Goal: Information Seeking & Learning: Find specific fact

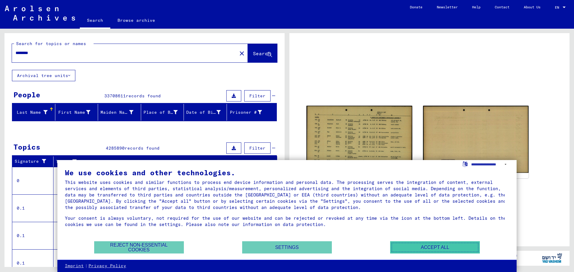
click at [430, 247] on button "Accept all" at bounding box center [435, 247] width 90 height 12
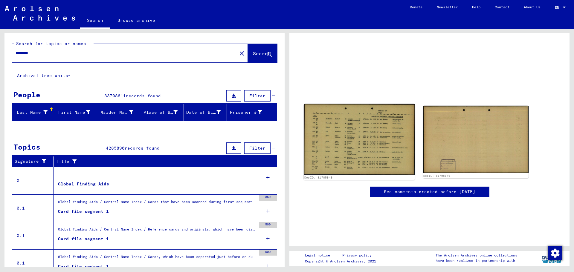
click at [354, 157] on img at bounding box center [359, 139] width 111 height 71
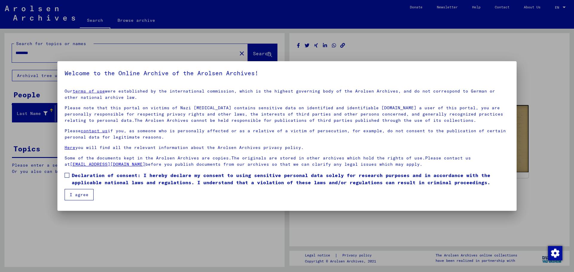
drag, startPoint x: 66, startPoint y: 175, endPoint x: 74, endPoint y: 189, distance: 16.6
click at [66, 175] on span at bounding box center [67, 175] width 5 height 5
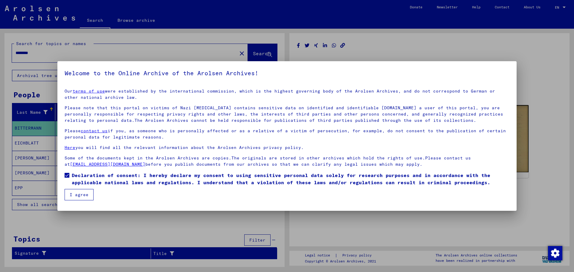
click at [76, 195] on button "I agree" at bounding box center [79, 194] width 29 height 11
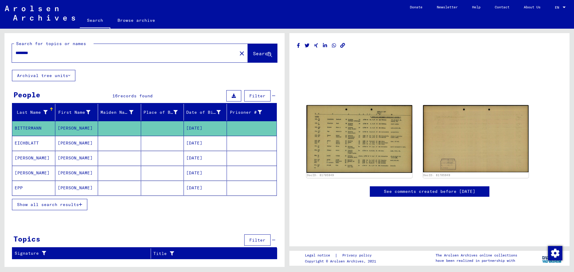
click at [51, 205] on span "Show all search results" at bounding box center [48, 204] width 62 height 5
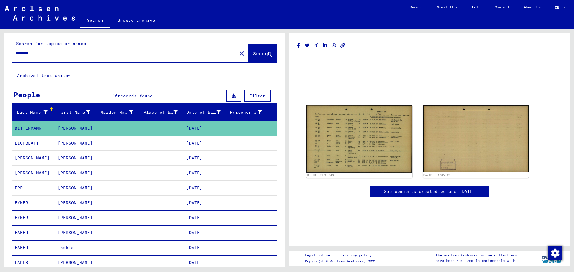
click at [69, 219] on mat-cell "[PERSON_NAME]" at bounding box center [76, 218] width 43 height 15
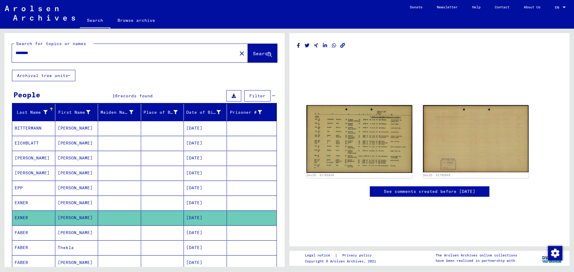
click at [205, 218] on mat-cell "[DATE]" at bounding box center [205, 218] width 43 height 15
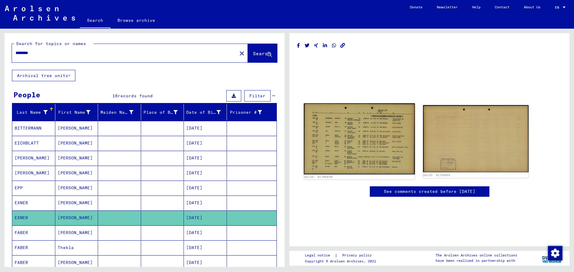
click at [358, 136] on img at bounding box center [359, 138] width 111 height 71
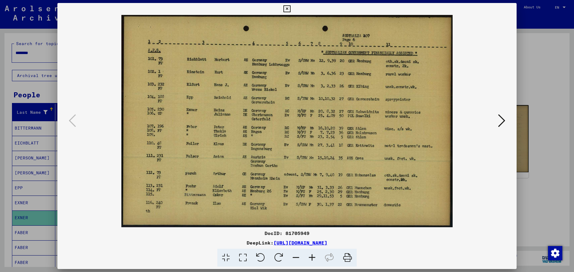
click at [498, 118] on icon at bounding box center [501, 121] width 7 height 14
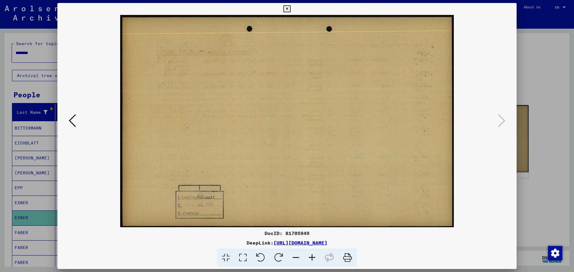
click at [67, 121] on button at bounding box center [72, 121] width 11 height 17
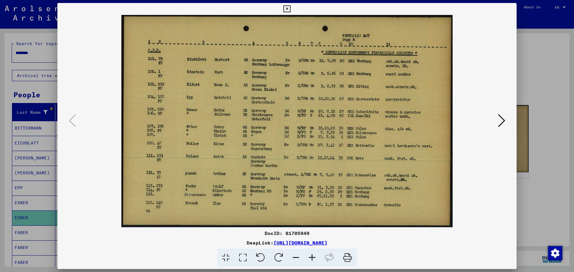
click at [287, 7] on icon at bounding box center [286, 8] width 7 height 7
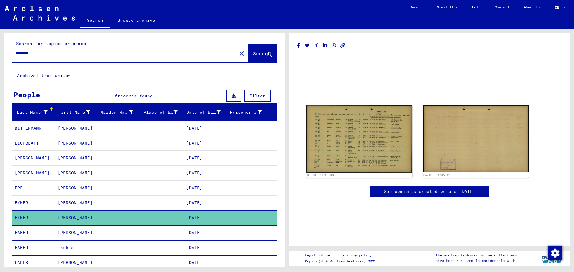
drag, startPoint x: 61, startPoint y: 54, endPoint x: 9, endPoint y: 57, distance: 52.1
click at [9, 57] on div "Search for topics or names ******** close Search" at bounding box center [144, 51] width 280 height 37
type input "******"
click at [256, 53] on span "Search" at bounding box center [262, 53] width 18 height 6
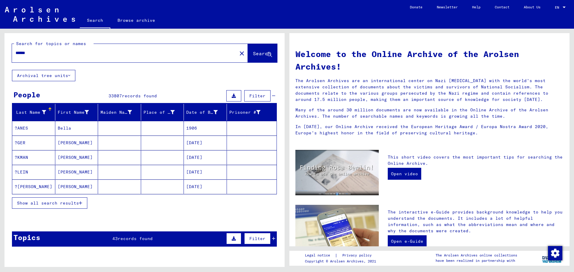
click at [256, 95] on span "Filter" at bounding box center [257, 95] width 16 height 5
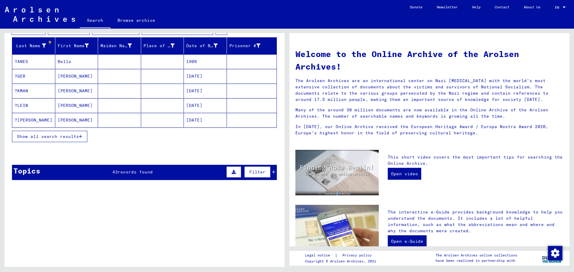
scroll to position [90, 0]
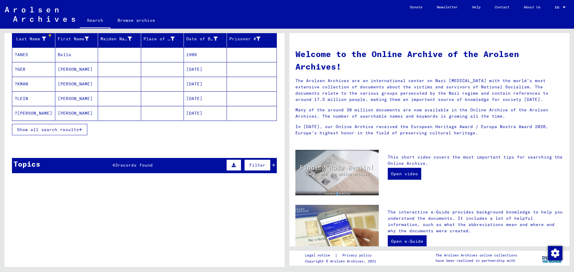
click at [252, 164] on span "Filter" at bounding box center [257, 165] width 16 height 5
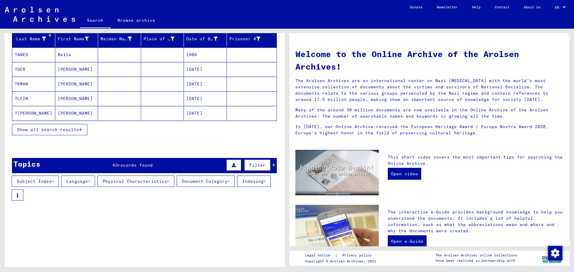
click at [39, 180] on button "Subject Index" at bounding box center [35, 181] width 47 height 11
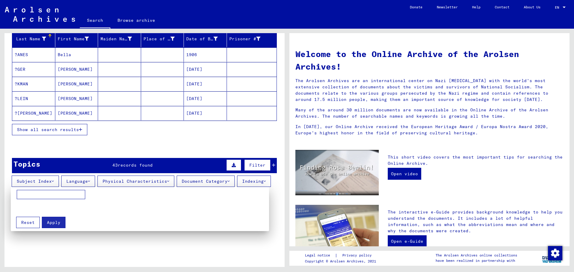
click at [200, 180] on div at bounding box center [287, 136] width 574 height 272
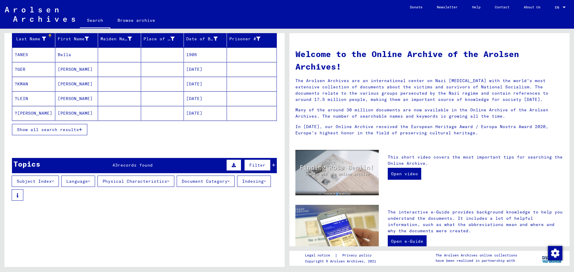
click at [200, 180] on button "Document Category" at bounding box center [206, 181] width 58 height 11
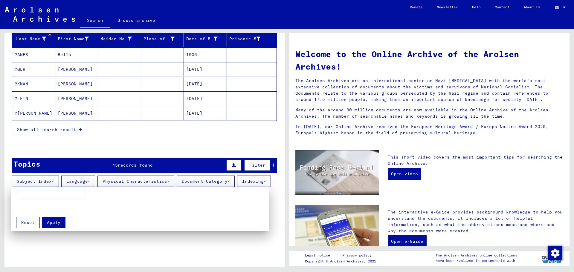
click at [95, 21] on div at bounding box center [287, 136] width 574 height 272
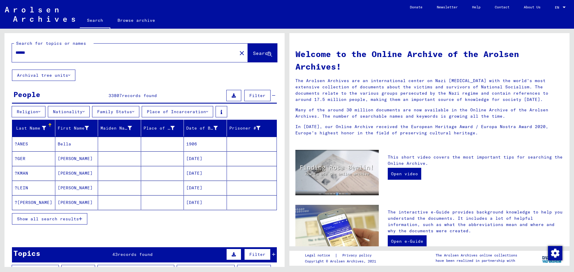
scroll to position [0, 0]
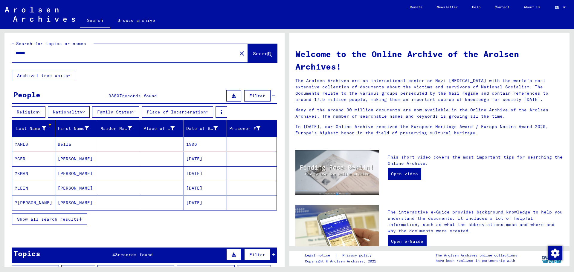
click at [255, 97] on span "Filter" at bounding box center [257, 95] width 16 height 5
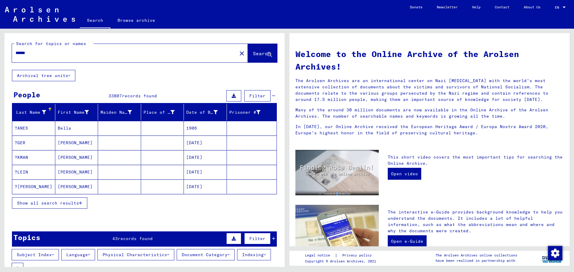
click at [53, 56] on div "******" at bounding box center [121, 52] width 218 height 13
click at [33, 53] on input "******" at bounding box center [123, 53] width 214 height 6
click at [45, 76] on button "Archival tree units" at bounding box center [43, 75] width 63 height 11
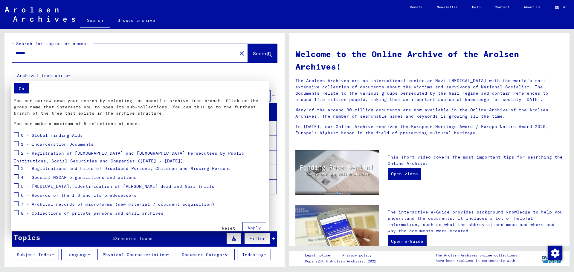
scroll to position [18, 0]
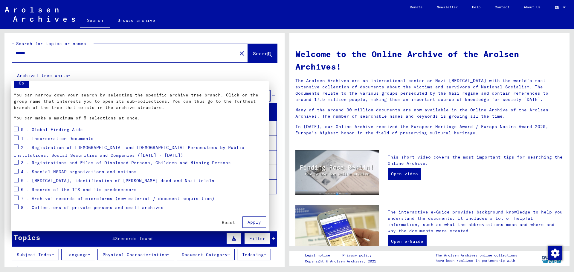
click at [165, 163] on span "3 - Registrations and Files of Displaced Persons, Children and Missing Persons" at bounding box center [126, 162] width 210 height 5
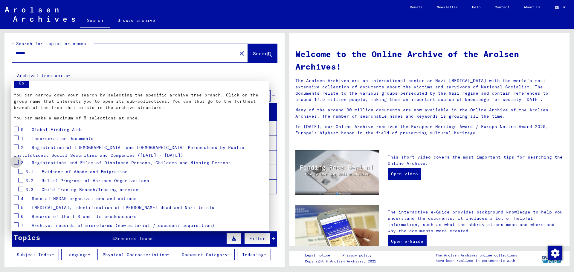
click at [16, 162] on span at bounding box center [16, 162] width 5 height 5
click at [253, 237] on div at bounding box center [287, 136] width 574 height 272
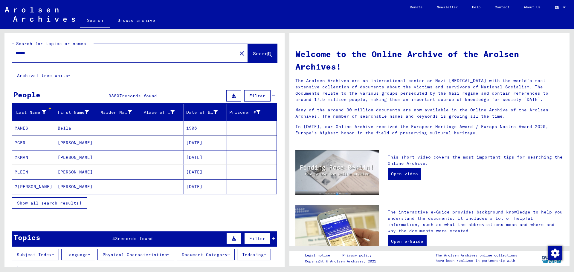
click at [251, 96] on span "Filter" at bounding box center [257, 95] width 16 height 5
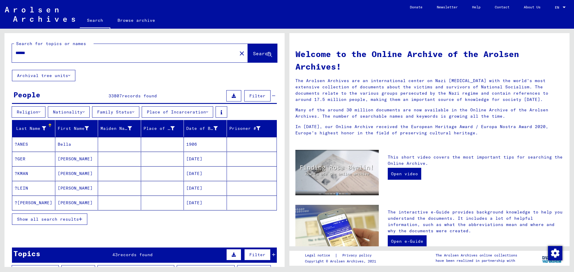
click at [253, 57] on span "Search" at bounding box center [262, 54] width 19 height 6
click at [90, 59] on div "******" at bounding box center [121, 52] width 218 height 13
click at [88, 52] on input "******" at bounding box center [123, 53] width 214 height 6
click at [52, 75] on button "Archival tree units" at bounding box center [43, 75] width 63 height 11
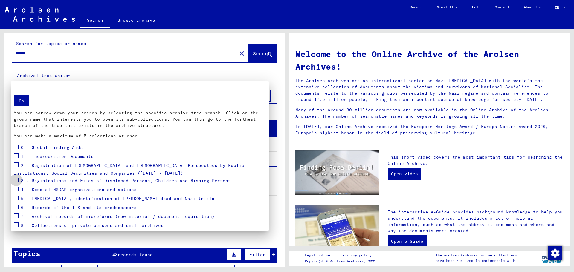
click at [16, 181] on span at bounding box center [16, 180] width 5 height 5
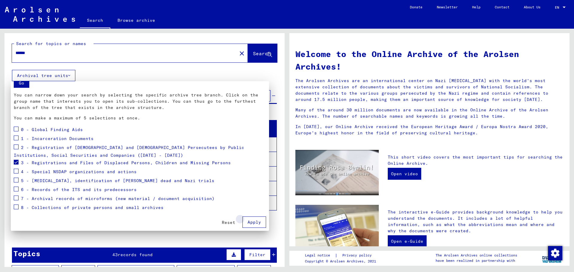
click at [255, 222] on span "Apply" at bounding box center [253, 222] width 13 height 5
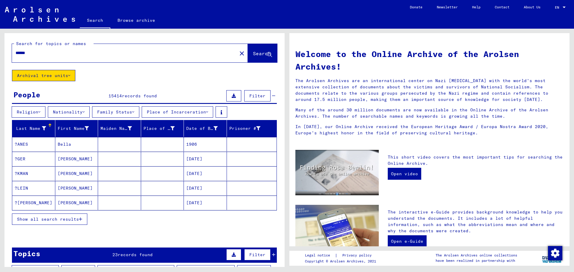
click at [45, 220] on span "Show all search results" at bounding box center [48, 219] width 62 height 5
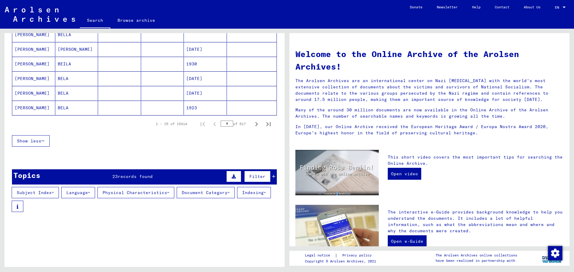
scroll to position [388, 0]
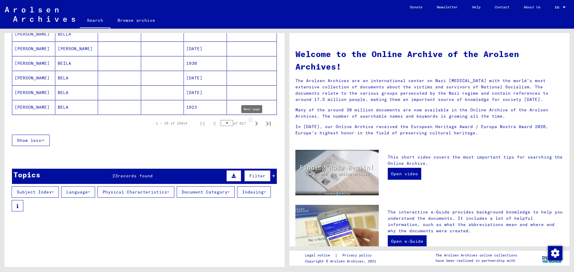
click at [253, 124] on icon "Next page" at bounding box center [256, 124] width 8 height 8
click at [252, 121] on icon "Next page" at bounding box center [256, 124] width 8 height 8
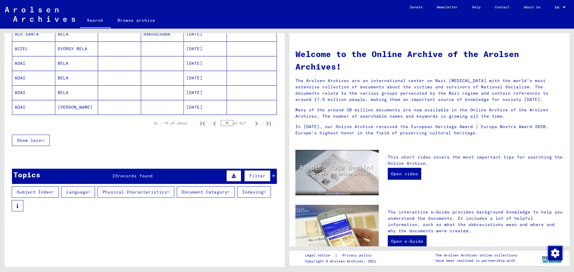
click at [252, 125] on icon "Next page" at bounding box center [256, 124] width 8 height 8
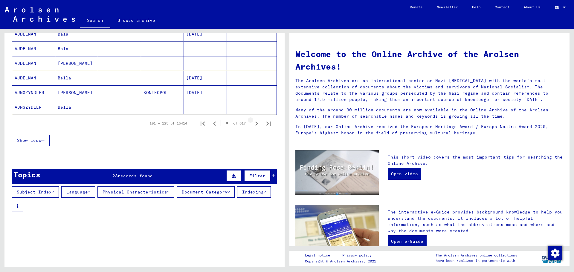
click at [252, 125] on icon "Next page" at bounding box center [256, 124] width 8 height 8
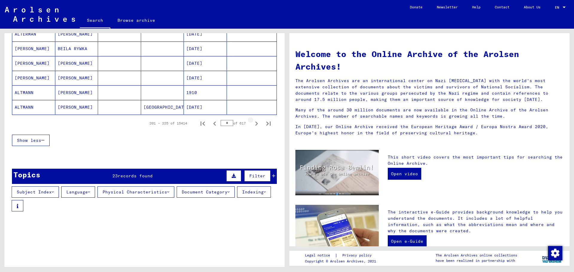
click at [252, 125] on icon "Next page" at bounding box center [256, 124] width 8 height 8
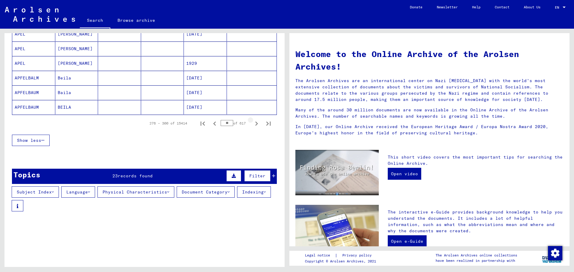
click at [252, 125] on icon "Next page" at bounding box center [256, 124] width 8 height 8
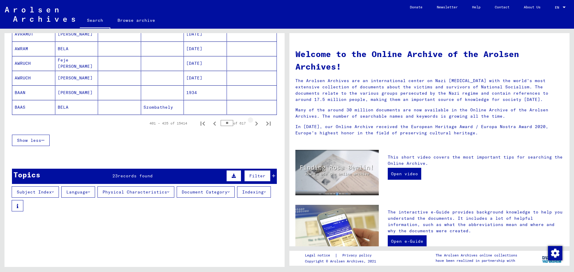
click at [252, 125] on icon "Next page" at bounding box center [256, 124] width 8 height 8
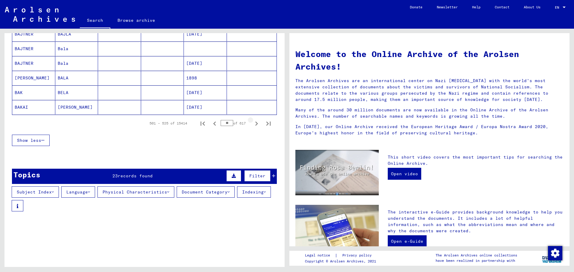
click at [252, 125] on icon "Next page" at bounding box center [256, 124] width 8 height 8
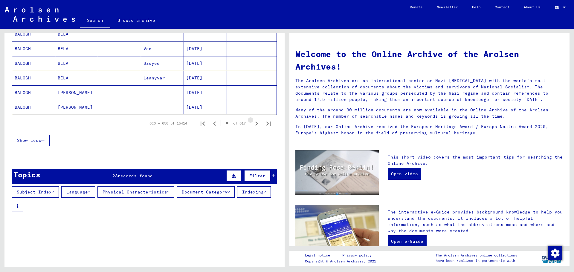
click at [252, 125] on icon "Next page" at bounding box center [256, 124] width 8 height 8
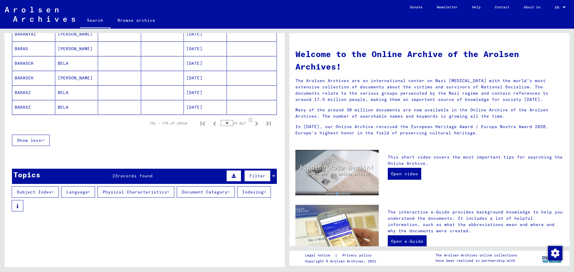
click at [252, 125] on icon "Next page" at bounding box center [256, 124] width 8 height 8
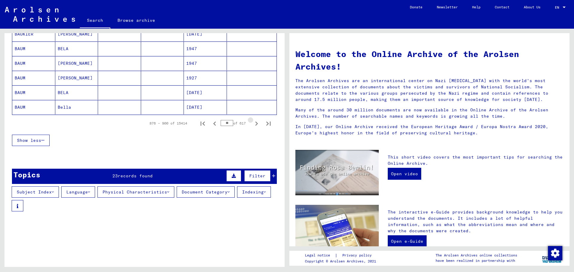
click at [252, 125] on icon "Next page" at bounding box center [256, 124] width 8 height 8
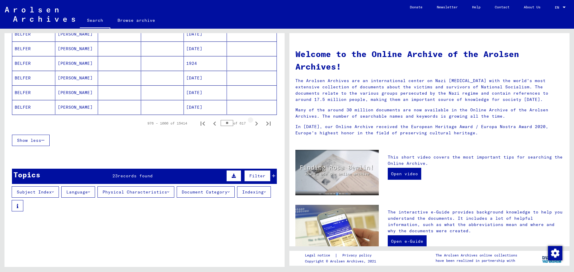
scroll to position [390, 0]
click at [252, 125] on icon "Next page" at bounding box center [256, 124] width 8 height 8
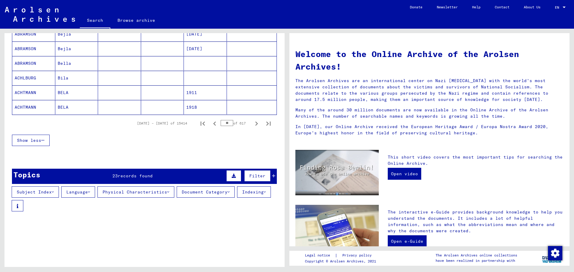
click at [252, 125] on icon "Next page" at bounding box center [256, 124] width 8 height 8
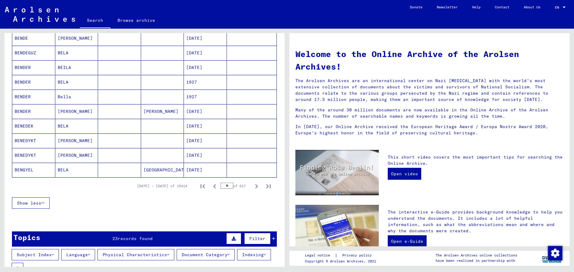
scroll to position [329, 0]
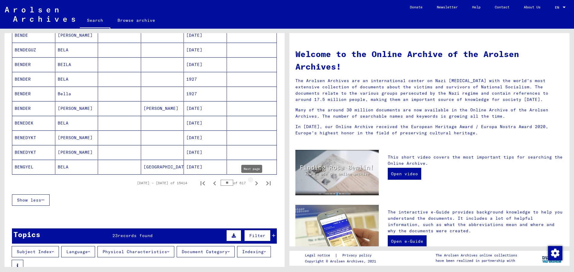
click at [252, 185] on icon "Next page" at bounding box center [256, 183] width 8 height 8
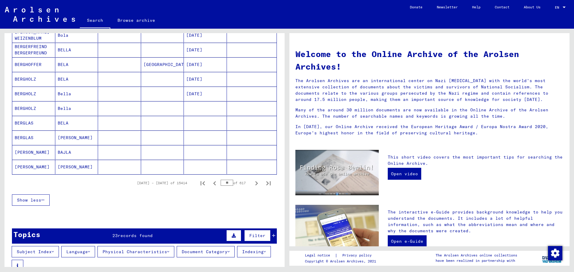
click at [252, 185] on icon "Next page" at bounding box center [256, 183] width 8 height 8
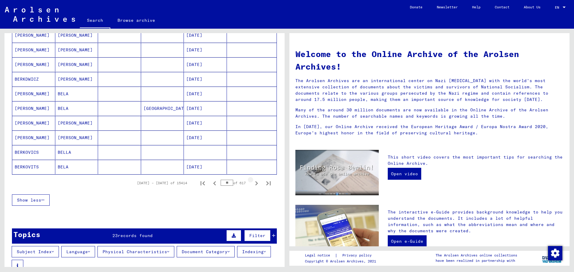
click at [252, 185] on icon "Next page" at bounding box center [256, 183] width 8 height 8
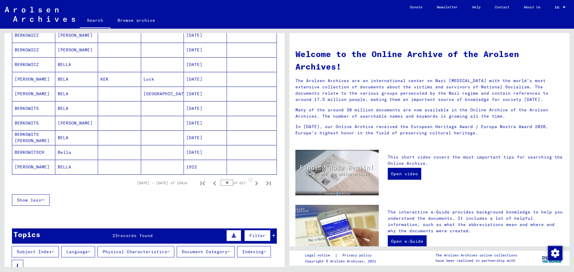
click at [252, 185] on icon "Next page" at bounding box center [256, 183] width 8 height 8
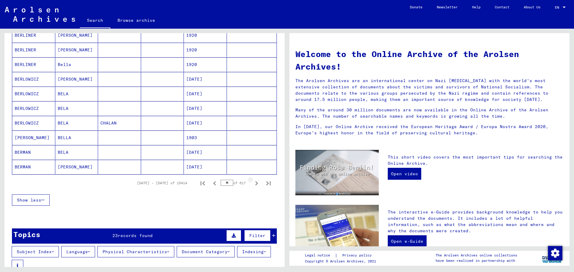
click at [252, 185] on icon "Next page" at bounding box center [256, 183] width 8 height 8
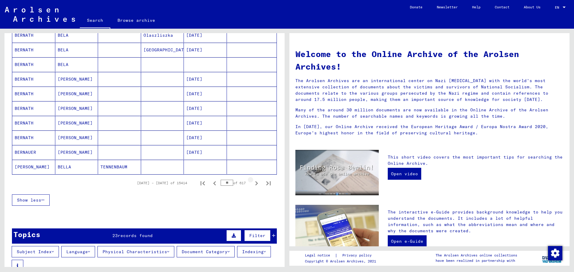
click at [252, 185] on icon "Next page" at bounding box center [256, 183] width 8 height 8
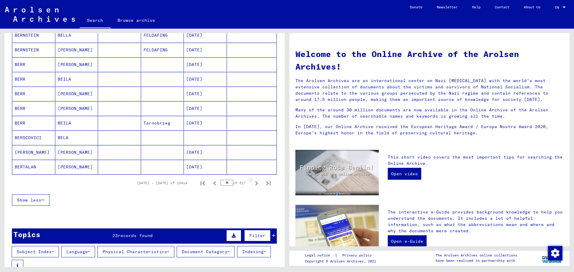
click at [252, 185] on icon "Next page" at bounding box center [256, 183] width 8 height 8
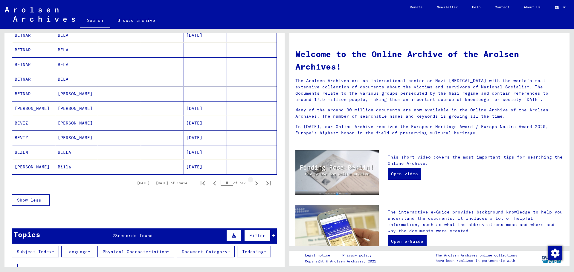
click at [252, 185] on icon "Next page" at bounding box center [256, 183] width 8 height 8
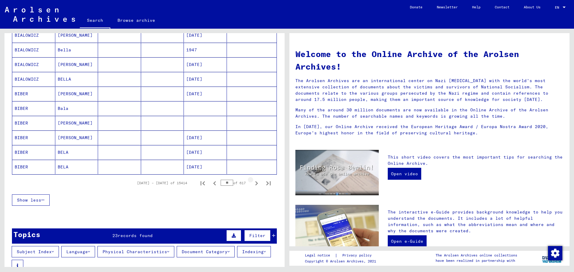
click at [252, 185] on icon "Next page" at bounding box center [256, 183] width 8 height 8
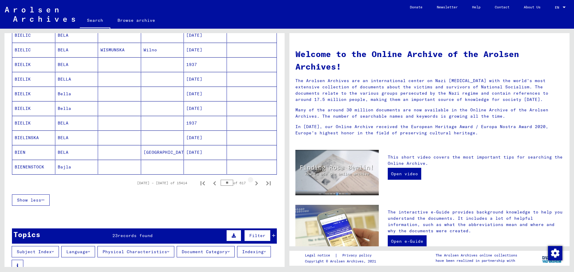
click at [252, 185] on icon "Next page" at bounding box center [256, 183] width 8 height 8
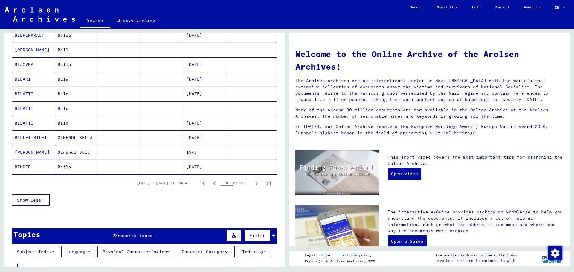
click at [252, 185] on icon "Next page" at bounding box center [256, 183] width 8 height 8
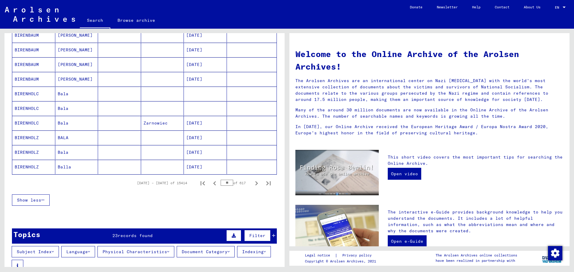
click at [252, 185] on icon "Next page" at bounding box center [256, 183] width 8 height 8
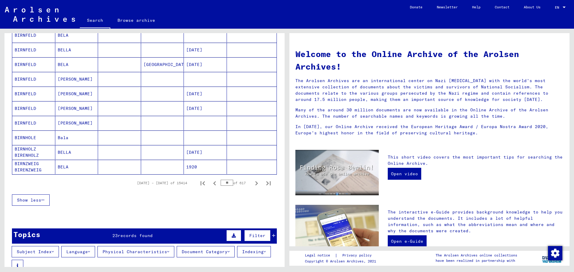
click at [252, 185] on icon "Next page" at bounding box center [256, 183] width 8 height 8
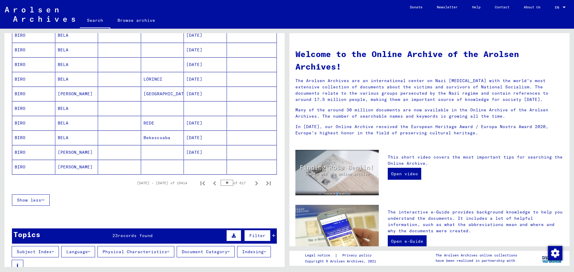
click at [252, 185] on icon "Next page" at bounding box center [256, 183] width 8 height 8
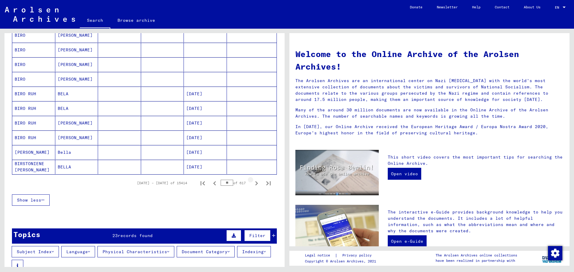
click at [252, 185] on icon "Next page" at bounding box center [256, 183] width 8 height 8
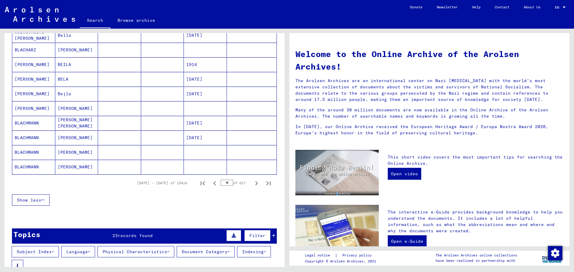
click at [252, 185] on icon "Next page" at bounding box center [256, 183] width 8 height 8
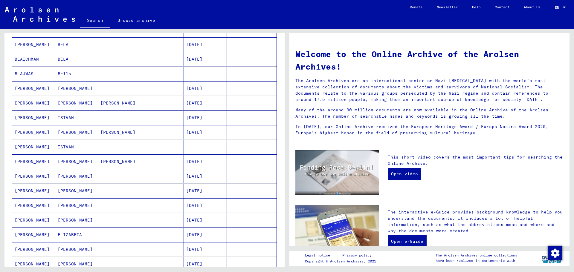
scroll to position [299, 0]
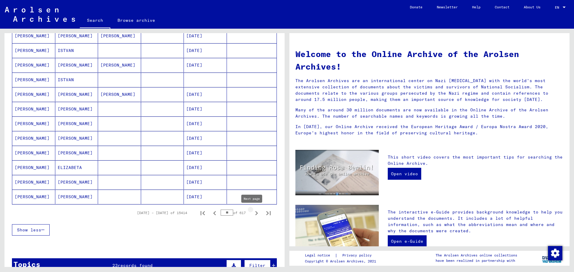
click at [255, 214] on icon "Next page" at bounding box center [256, 213] width 3 height 4
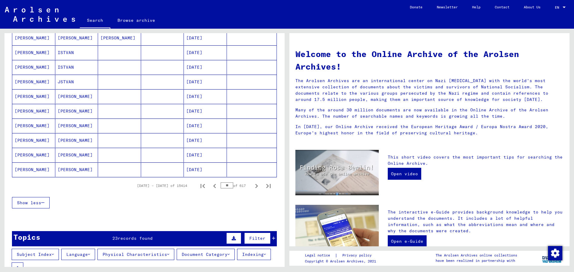
scroll to position [329, 0]
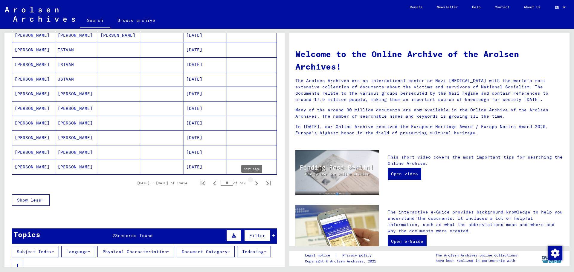
click at [255, 185] on icon "Next page" at bounding box center [256, 183] width 3 height 4
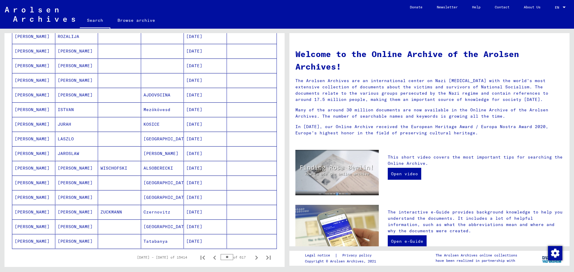
scroll to position [359, 0]
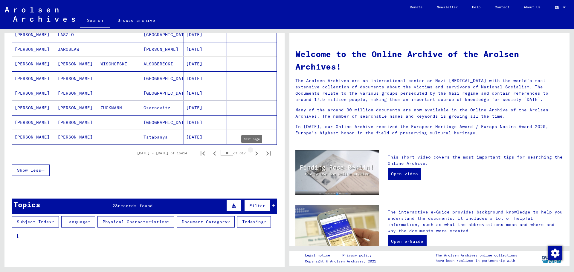
click at [252, 155] on icon "Next page" at bounding box center [256, 153] width 8 height 8
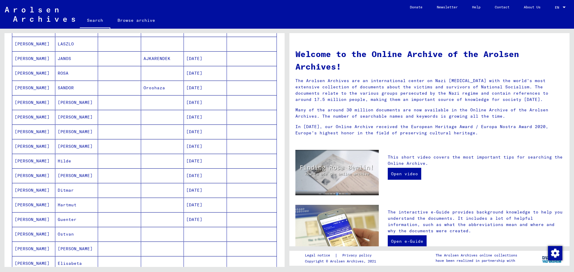
scroll to position [179, 0]
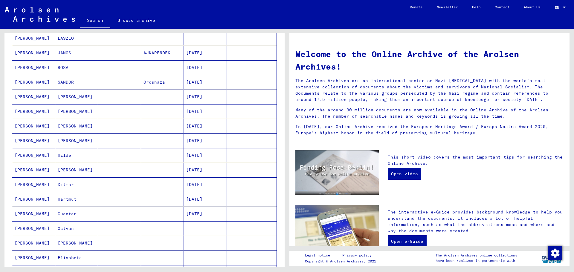
click at [66, 157] on mat-cell "Hilde" at bounding box center [76, 155] width 43 height 14
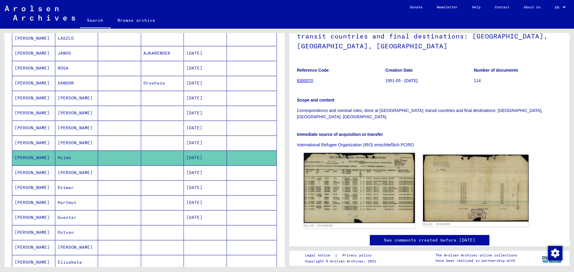
scroll to position [90, 0]
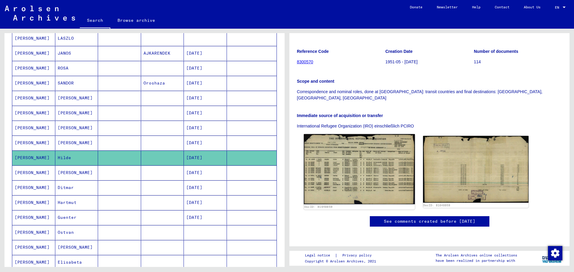
click at [364, 138] on img at bounding box center [359, 169] width 111 height 70
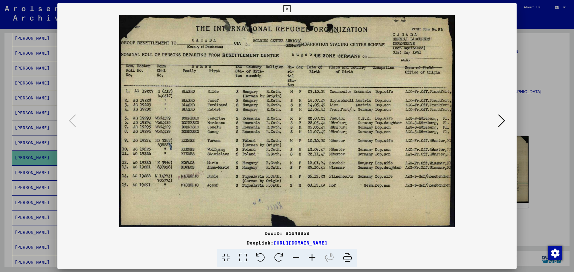
click at [286, 7] on icon at bounding box center [286, 8] width 7 height 7
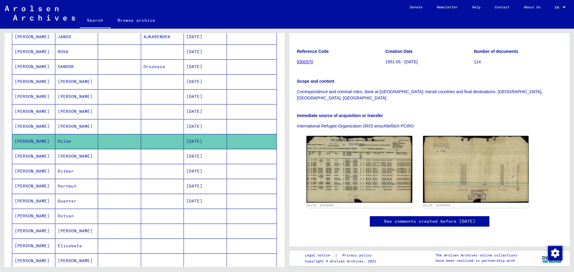
scroll to position [211, 0]
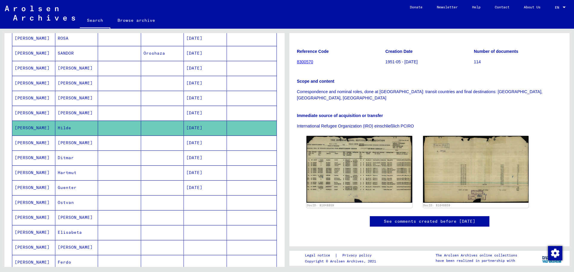
click at [77, 186] on mat-cell "Guenter" at bounding box center [76, 187] width 43 height 15
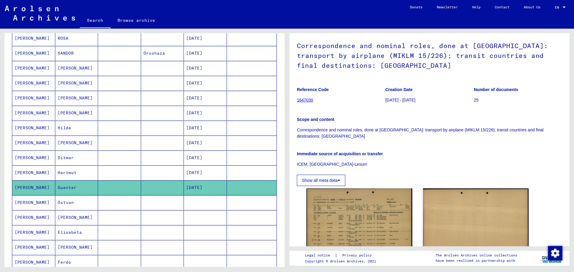
scroll to position [60, 0]
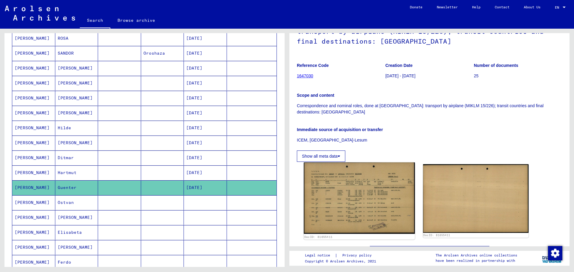
click at [372, 195] on img at bounding box center [359, 199] width 111 height 72
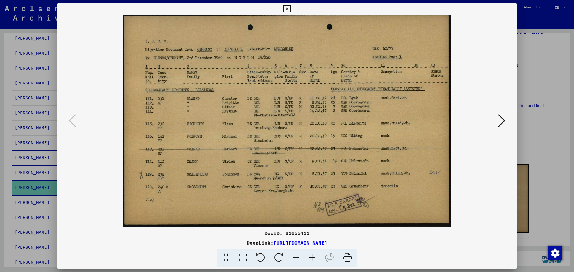
click at [544, 67] on div at bounding box center [287, 136] width 574 height 272
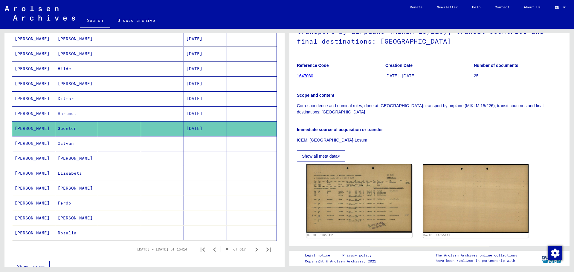
scroll to position [270, 0]
click at [252, 249] on icon "Next page" at bounding box center [256, 249] width 8 height 8
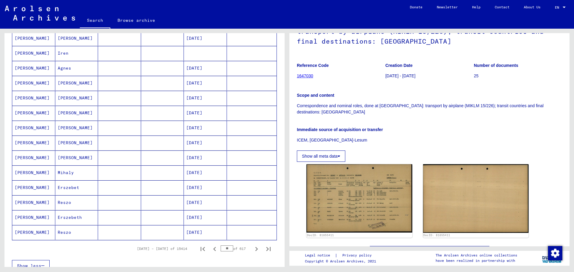
scroll to position [241, 0]
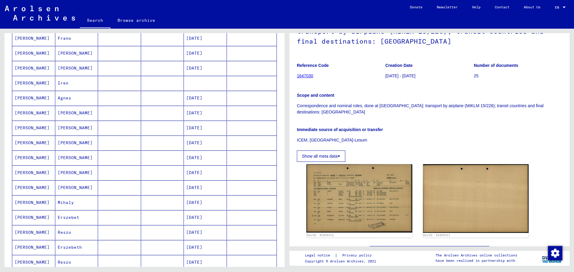
click at [71, 217] on mat-cell "Erszebet" at bounding box center [76, 217] width 43 height 15
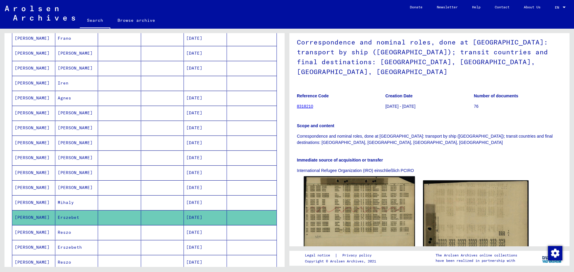
scroll to position [90, 0]
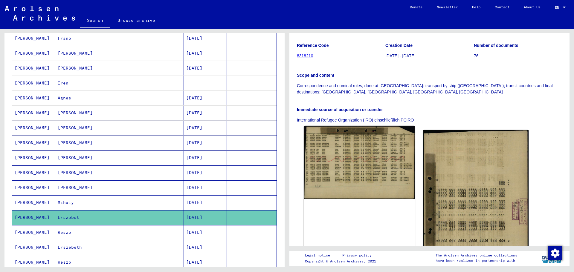
click at [363, 145] on img at bounding box center [359, 162] width 111 height 73
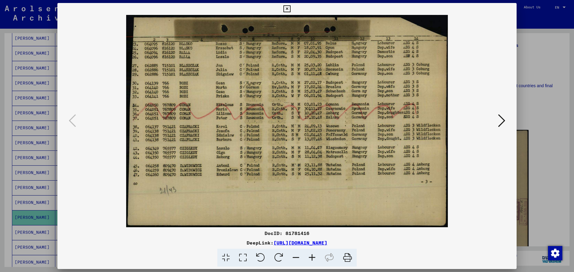
click at [289, 10] on icon at bounding box center [286, 8] width 7 height 7
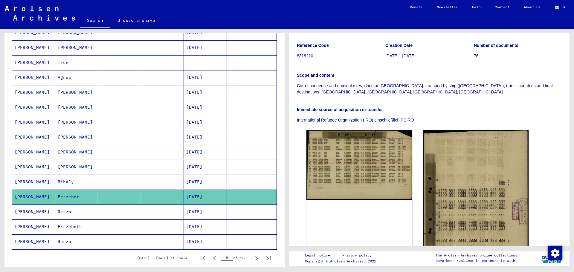
scroll to position [270, 0]
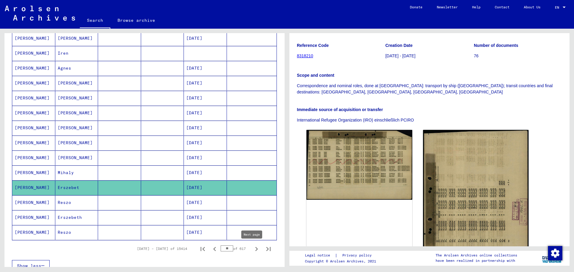
click at [252, 251] on icon "Next page" at bounding box center [256, 249] width 8 height 8
type input "**"
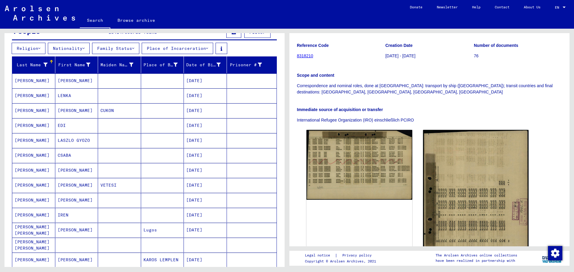
scroll to position [61, 0]
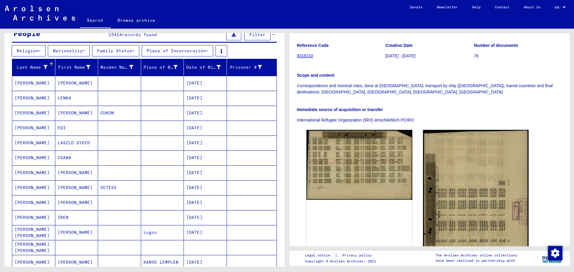
click at [203, 204] on mat-cell "[DATE]" at bounding box center [205, 202] width 43 height 15
